Goal: Information Seeking & Learning: Learn about a topic

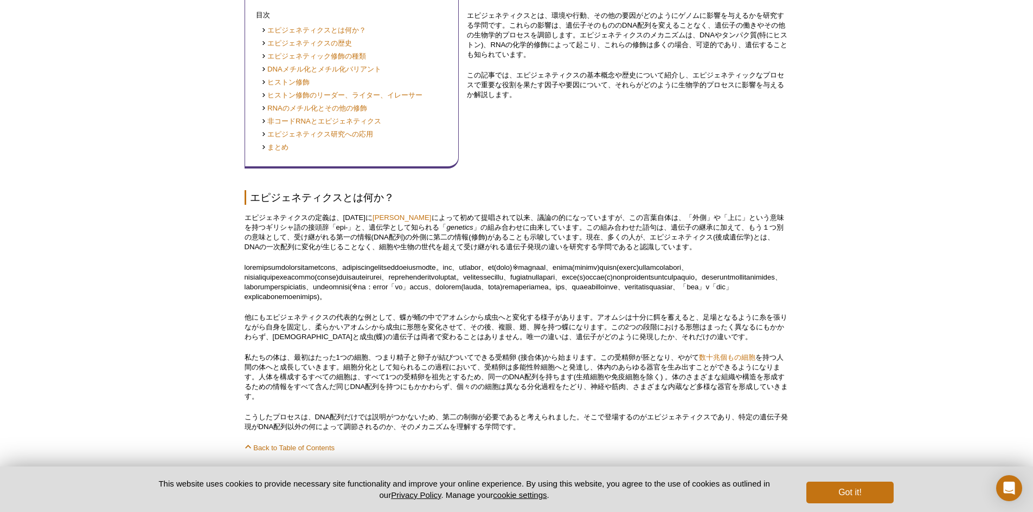
scroll to position [719, 0]
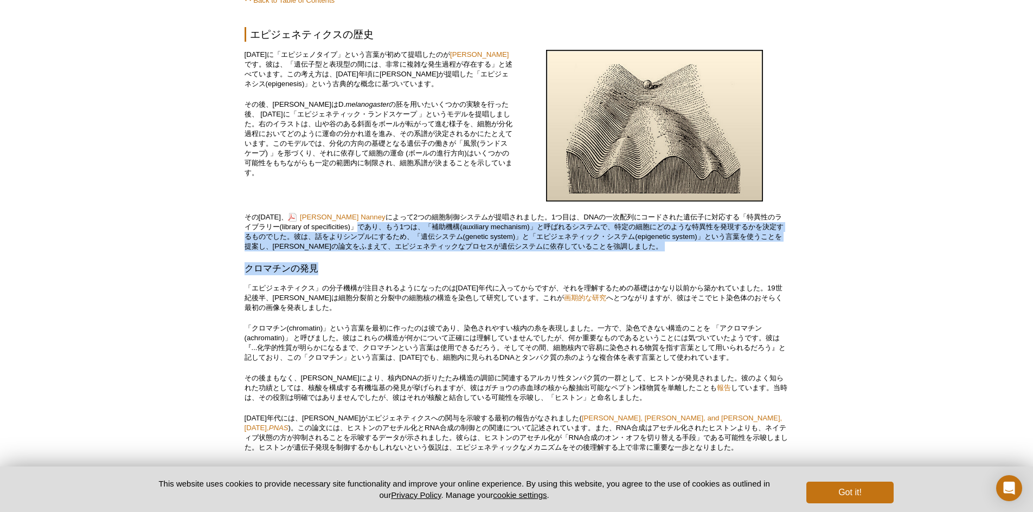
drag, startPoint x: 644, startPoint y: 273, endPoint x: 347, endPoint y: 250, distance: 297.3
click at [363, 275] on h3 "クロマチンの発見" at bounding box center [516, 268] width 544 height 13
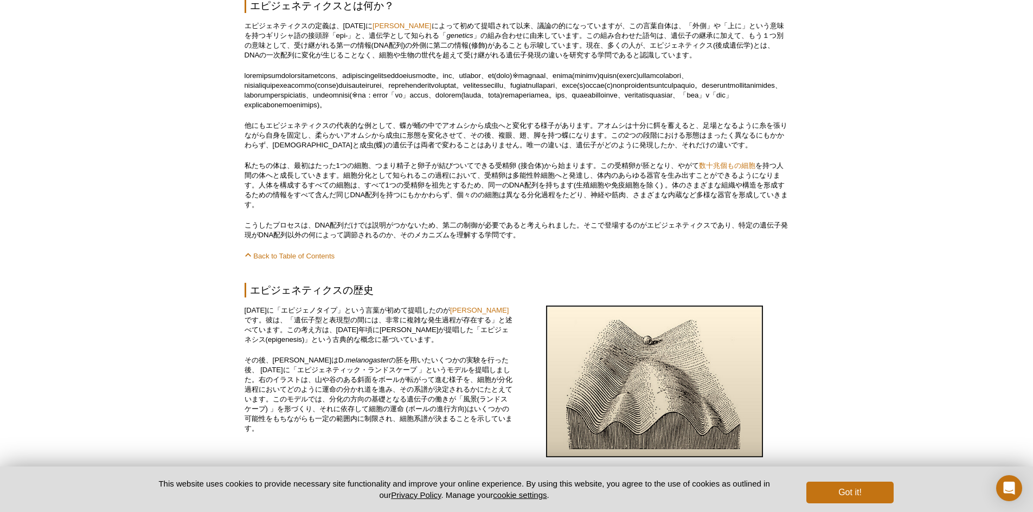
scroll to position [488, 0]
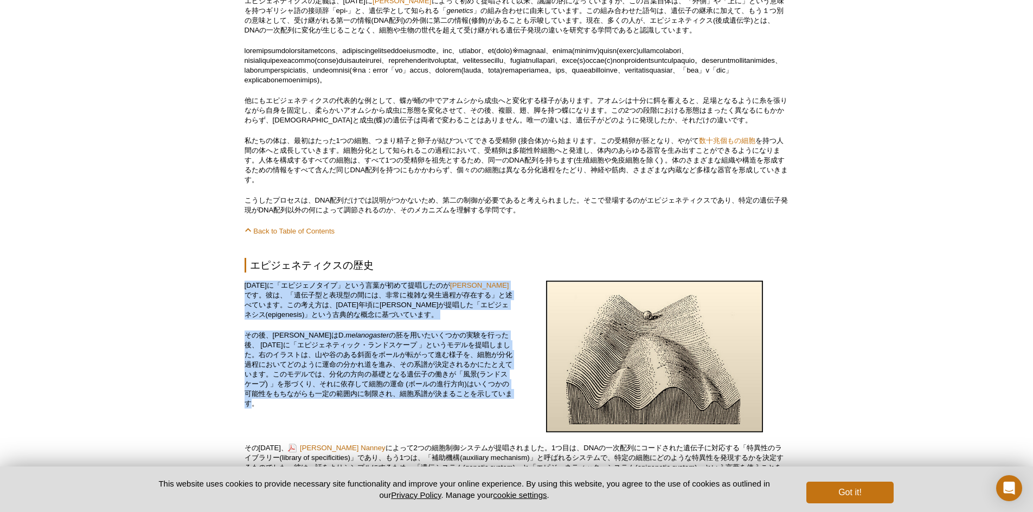
drag, startPoint x: 244, startPoint y: 304, endPoint x: 505, endPoint y: 423, distance: 287.0
click at [505, 423] on div "[DATE]に「エピジェノタイプ」という言葉が初めて提唱したのが [PERSON_NAME] です。彼は、「遺伝子型と表現型の間には、非常に複雑な発生過程が存…" at bounding box center [378, 358] width 268 height 154
click at [504, 409] on p "その後、[PERSON_NAME]はD. melanogaster の胚を用いたいくつかの実験を行った後、 [DATE]に「エピジェネティック・ランドスケープ…" at bounding box center [378, 370] width 268 height 78
click at [466, 429] on div "[DATE]に「エピジェノタイプ」という言葉が初めて提唱したのが [PERSON_NAME] です。彼は、「遺伝子型と表現型の間には、非常に複雑な発生過程が存…" at bounding box center [378, 358] width 268 height 154
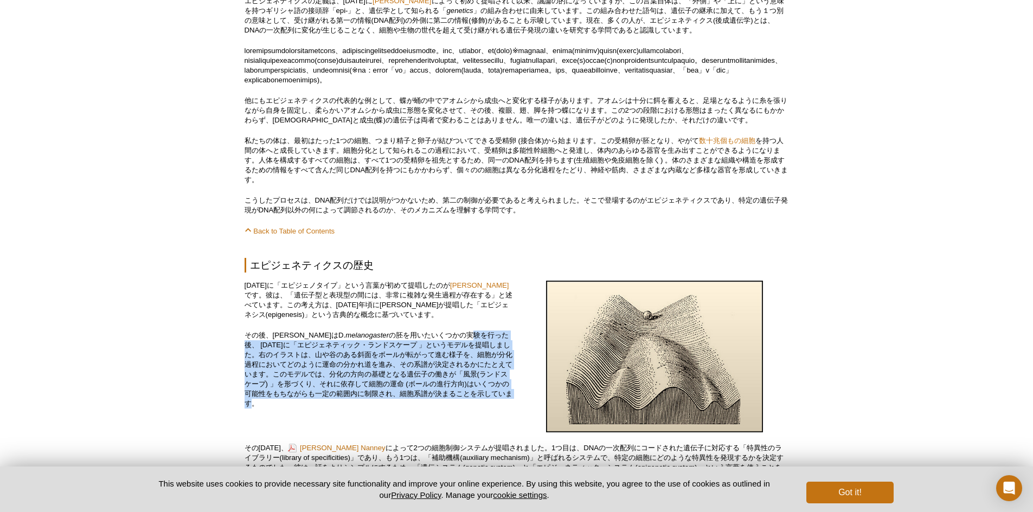
drag, startPoint x: 456, startPoint y: 357, endPoint x: 466, endPoint y: 421, distance: 64.7
click at [466, 409] on p "その後、[PERSON_NAME]はD. melanogaster の胚を用いたいくつかの実験を行った後、 [DATE]に「エピジェネティック・ランドスケープ…" at bounding box center [378, 370] width 268 height 78
click at [463, 409] on p "その後、[PERSON_NAME]はD. melanogaster の胚を用いたいくつかの実験を行った後、 [DATE]に「エピジェネティック・ランドスケープ…" at bounding box center [378, 370] width 268 height 78
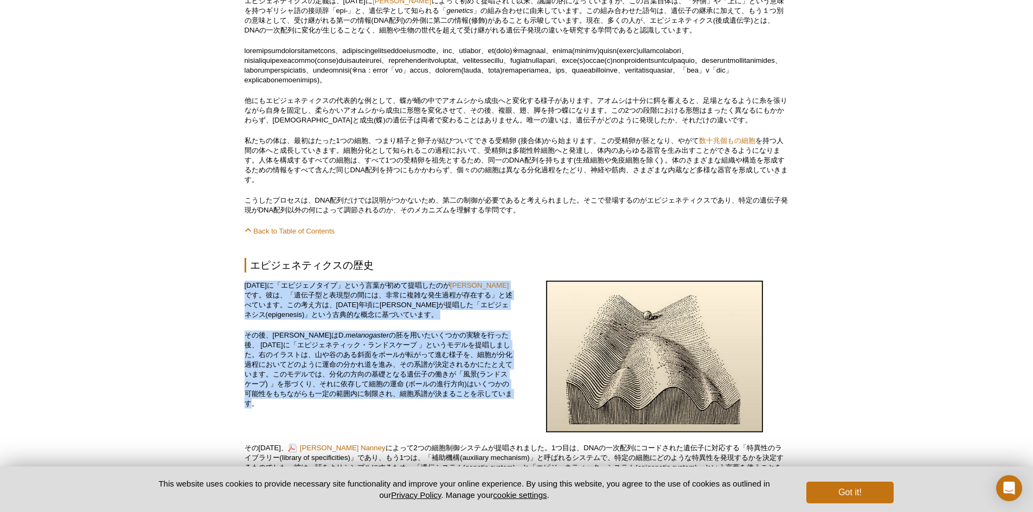
drag, startPoint x: 415, startPoint y: 424, endPoint x: 203, endPoint y: 309, distance: 241.3
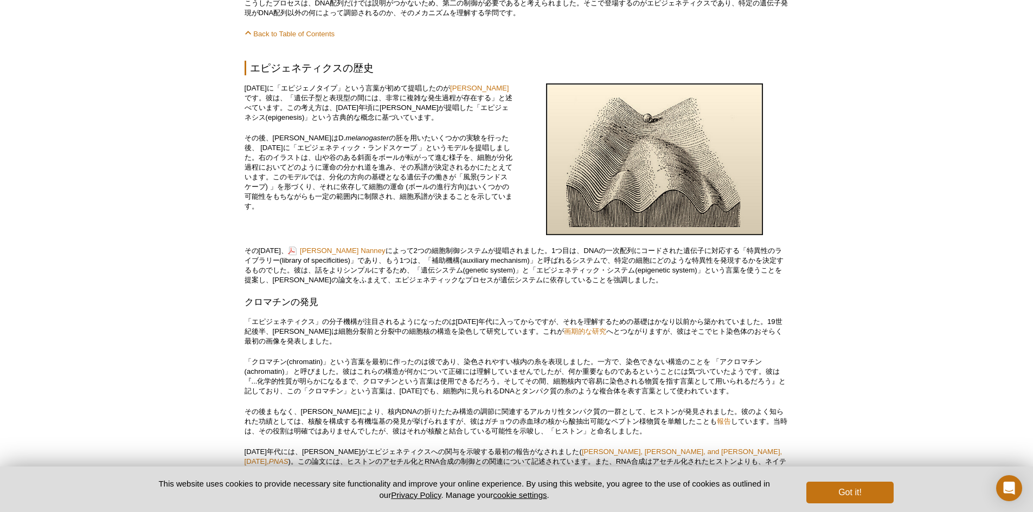
scroll to position [705, 0]
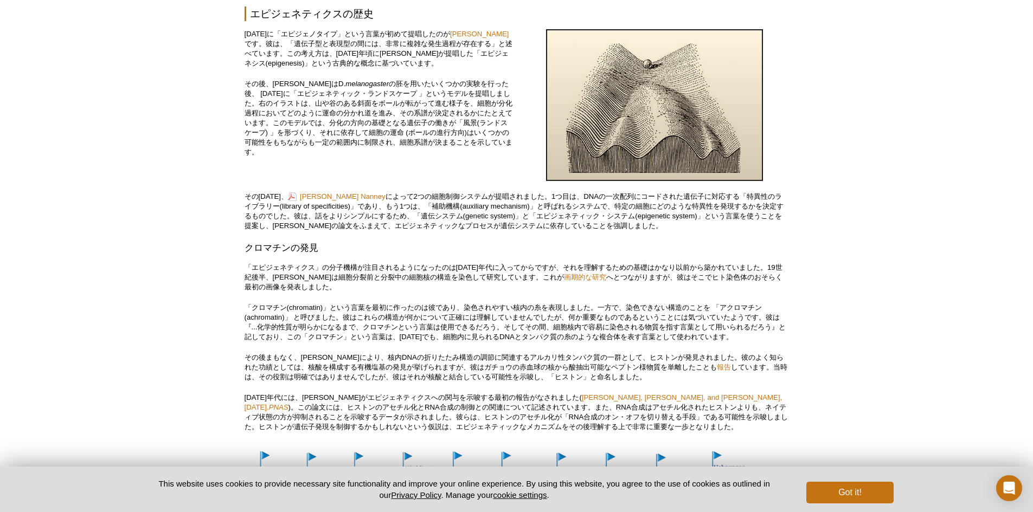
scroll to position [759, 0]
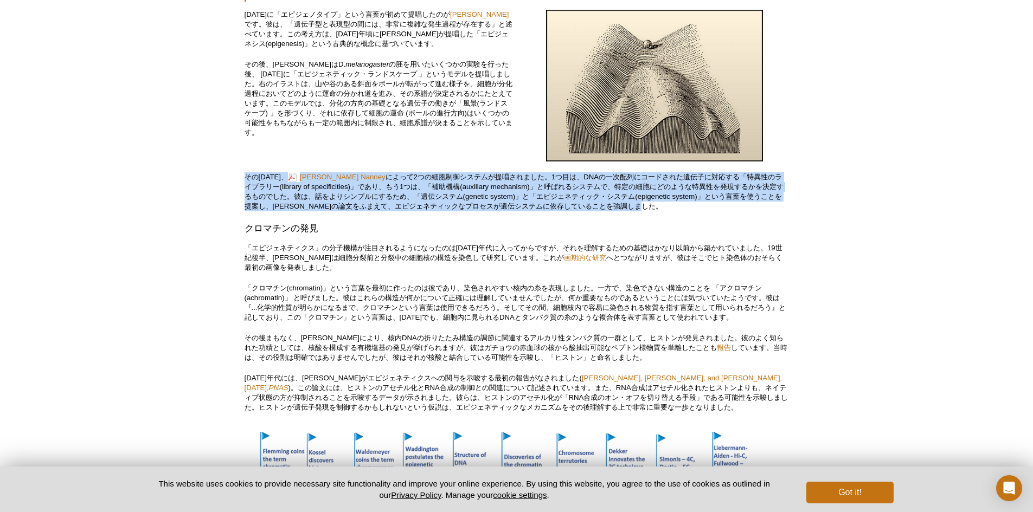
drag, startPoint x: 702, startPoint y: 229, endPoint x: 244, endPoint y: 197, distance: 459.7
click at [244, 197] on p "その[DATE]、 [PERSON_NAME] [PERSON_NAME] によって2つの細胞制御システムが提唱されました。1つ目は、DNAの一次配列にコード…" at bounding box center [516, 191] width 544 height 39
click at [667, 211] on p "その[DATE]、 [PERSON_NAME] [PERSON_NAME] によって2つの細胞制御システムが提唱されました。1つ目は、DNAの一次配列にコード…" at bounding box center [516, 191] width 544 height 39
drag, startPoint x: 650, startPoint y: 229, endPoint x: 234, endPoint y: 199, distance: 417.3
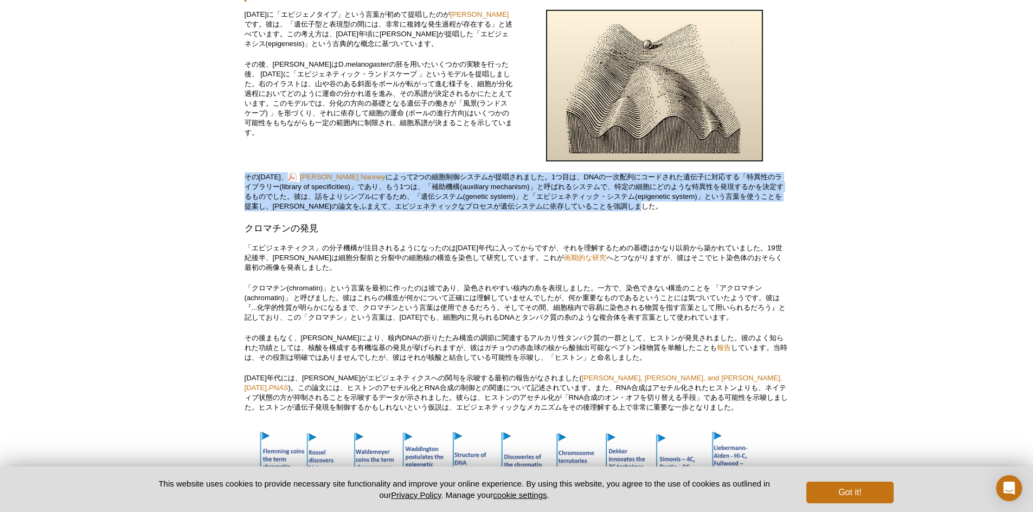
click at [442, 211] on p "その[DATE]、 [PERSON_NAME] [PERSON_NAME] によって2つの細胞制御システムが提唱されました。1つ目は、DNAの一次配列にコード…" at bounding box center [516, 191] width 544 height 39
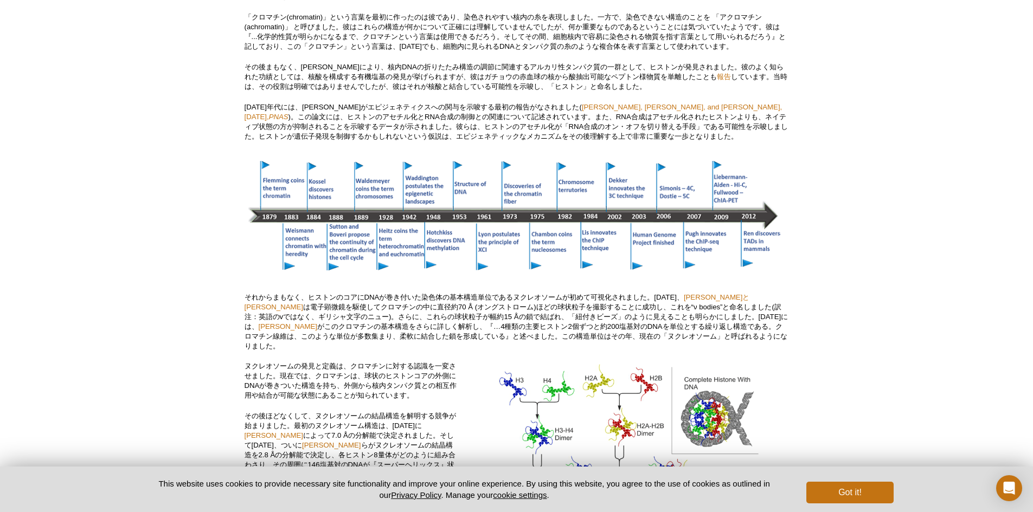
scroll to position [976, 0]
